Goal: Transaction & Acquisition: Purchase product/service

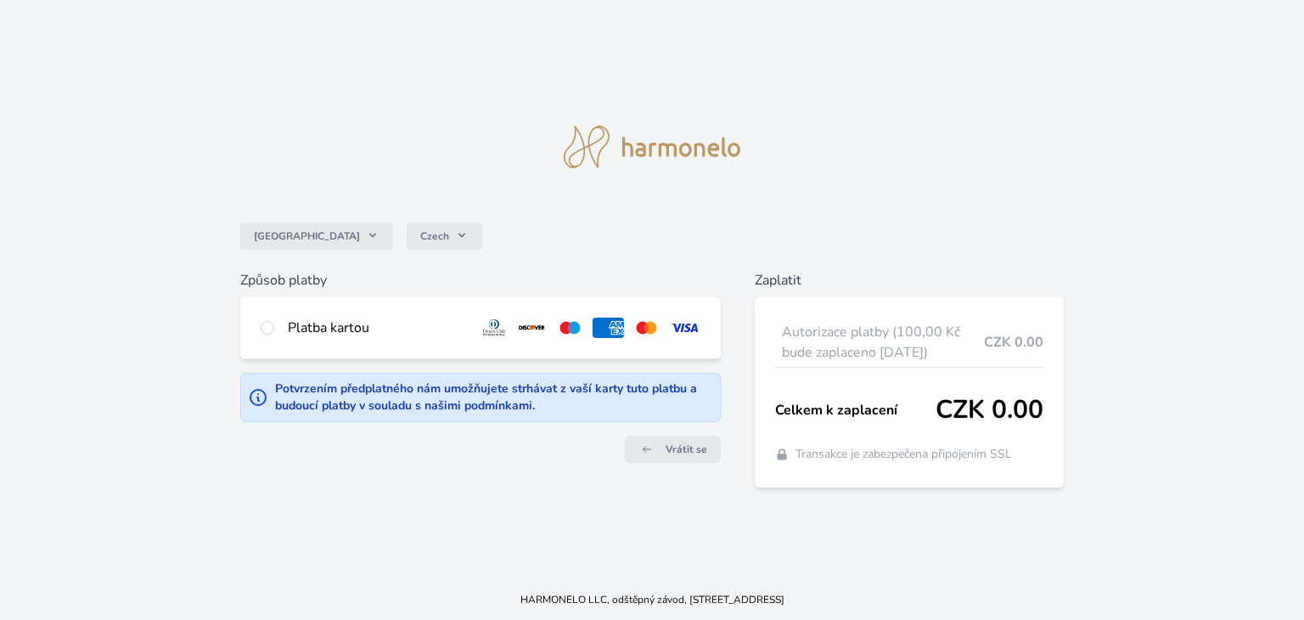
click at [358, 322] on div "Platba kartou" at bounding box center [376, 327] width 177 height 20
radio input "true"
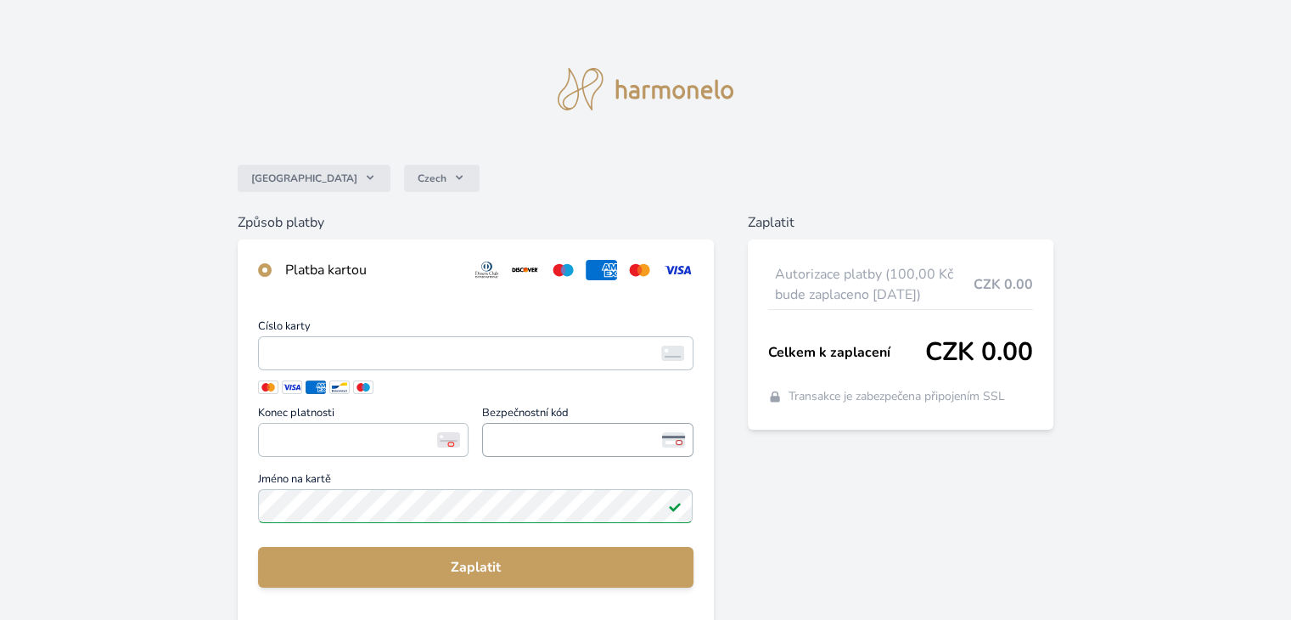
scroll to position [85, 0]
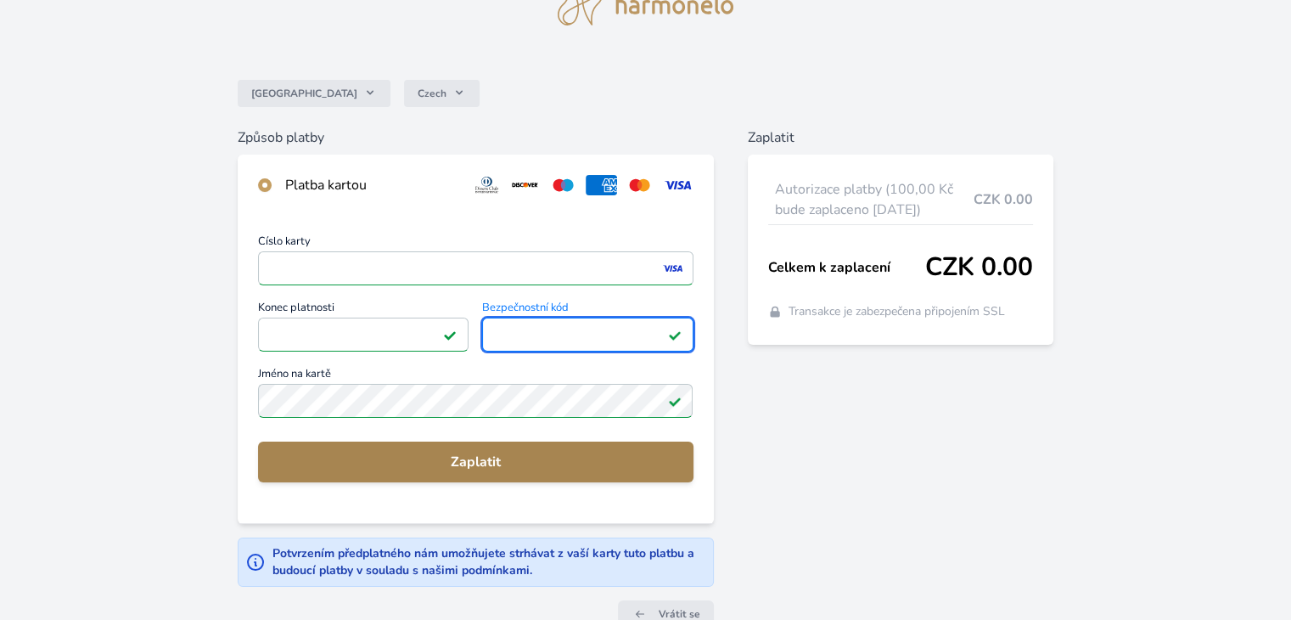
click at [516, 468] on span "Zaplatit" at bounding box center [475, 461] width 407 height 20
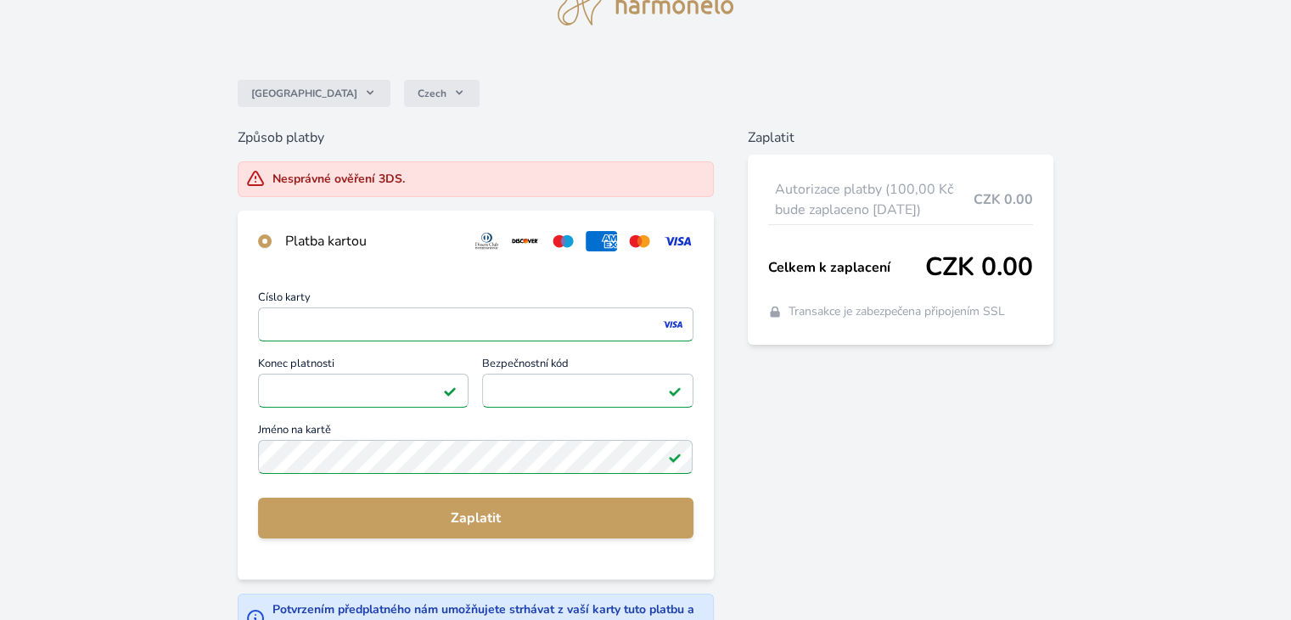
click at [547, 386] on div "Číslo karty <p>Your browser does not support iframes.</p> Konec platnosti <p>Yo…" at bounding box center [475, 384] width 435 height 185
drag, startPoint x: 527, startPoint y: 388, endPoint x: 479, endPoint y: 388, distance: 47.5
click at [479, 388] on div "Číslo karty <p>Your browser does not support iframes.</p> Konec platnosti <p>Yo…" at bounding box center [475, 384] width 435 height 185
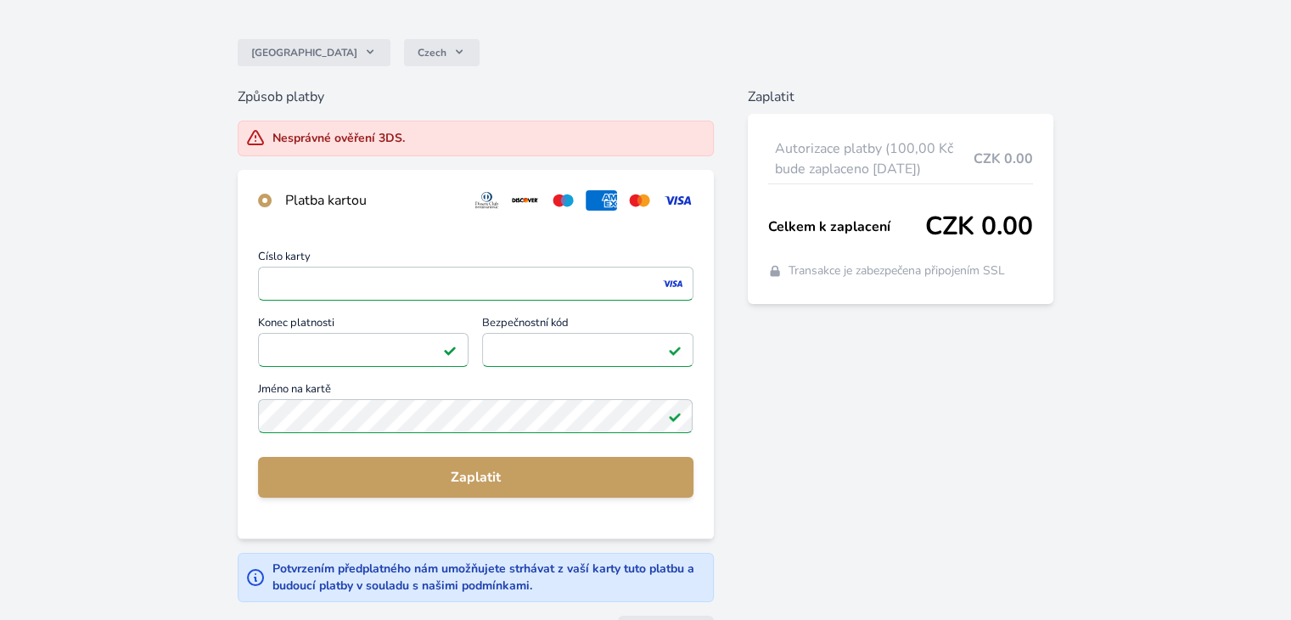
scroll to position [0, 0]
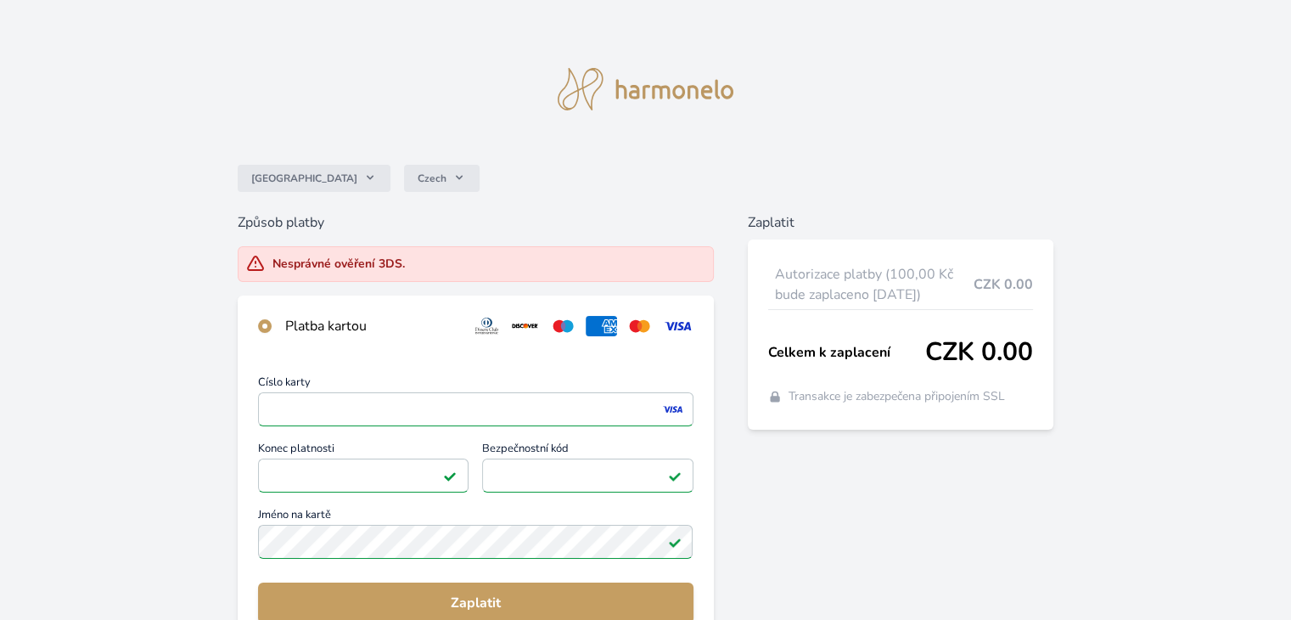
click at [642, 83] on img at bounding box center [646, 89] width 177 height 42
